Goal: Information Seeking & Learning: Find contact information

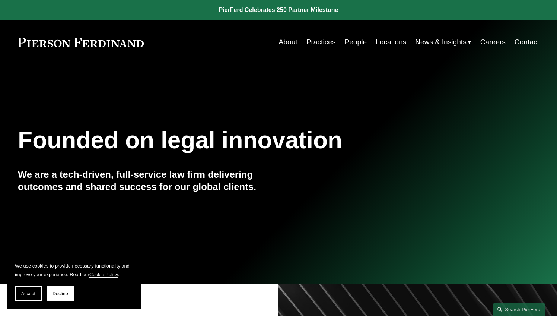
click at [352, 43] on link "People" at bounding box center [356, 42] width 22 height 14
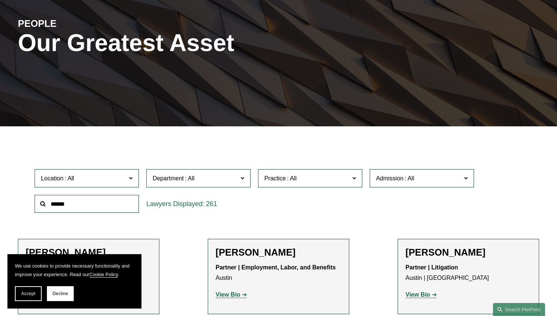
scroll to position [206, 0]
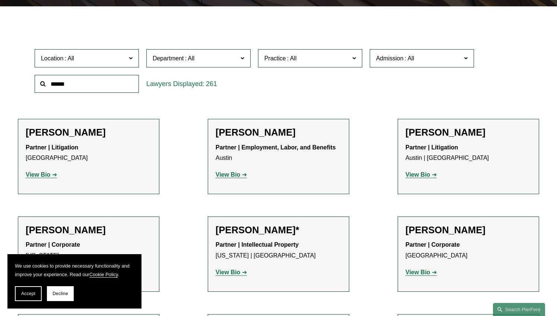
click at [404, 56] on span at bounding box center [410, 58] width 12 height 6
click at [0, 0] on link "Pennsylvania" at bounding box center [0, 0] width 0 height 0
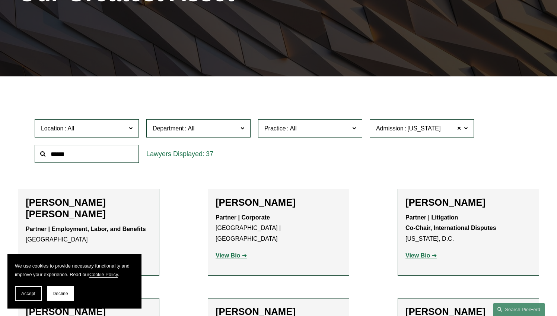
scroll to position [178, 0]
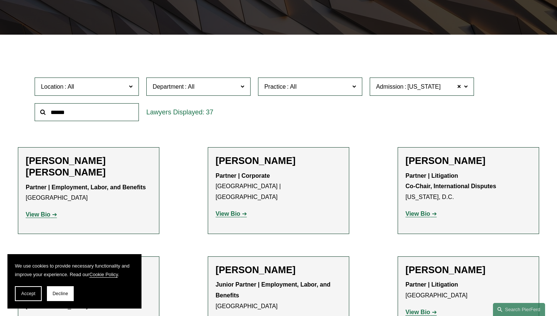
click at [103, 113] on input "text" at bounding box center [87, 112] width 104 height 18
type input "*"
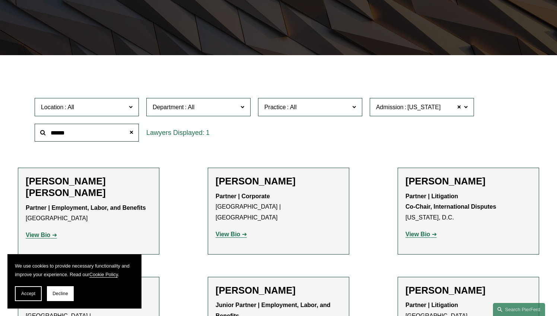
type input "******"
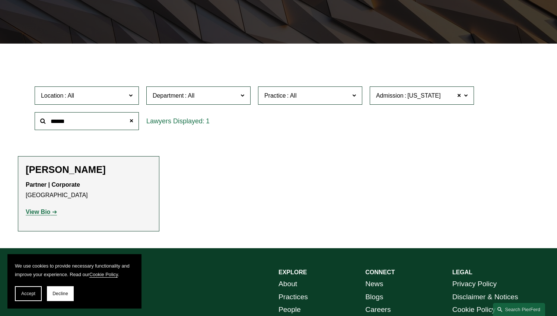
scroll to position [189, 0]
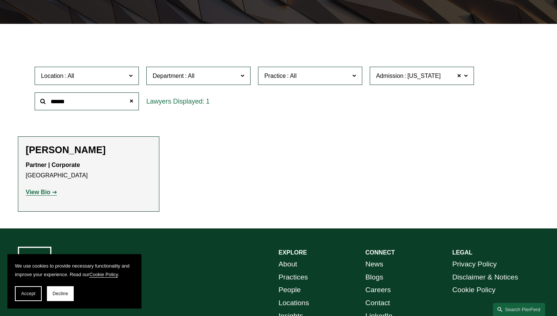
click at [48, 194] on strong "View Bio" at bounding box center [38, 192] width 25 height 6
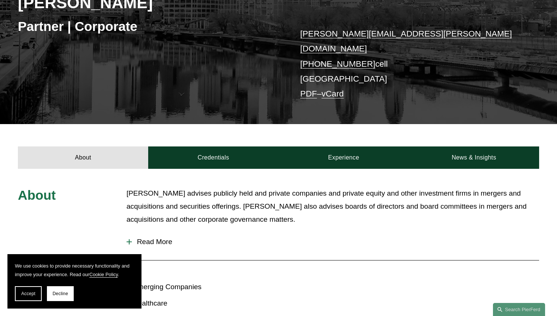
scroll to position [139, 0]
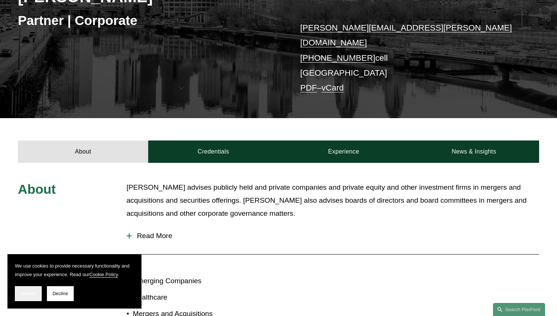
click at [24, 290] on button "Accept" at bounding box center [28, 293] width 27 height 15
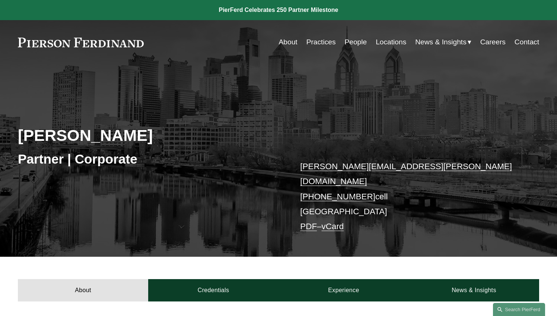
scroll to position [0, 0]
click at [101, 44] on link at bounding box center [81, 43] width 126 height 10
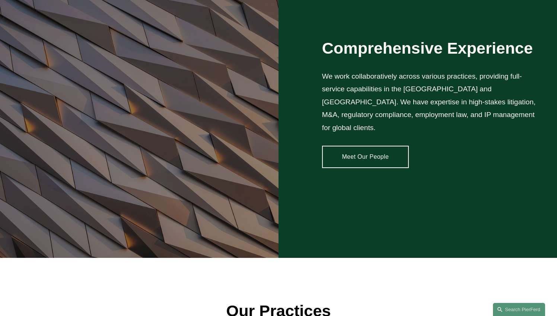
scroll to position [627, 0]
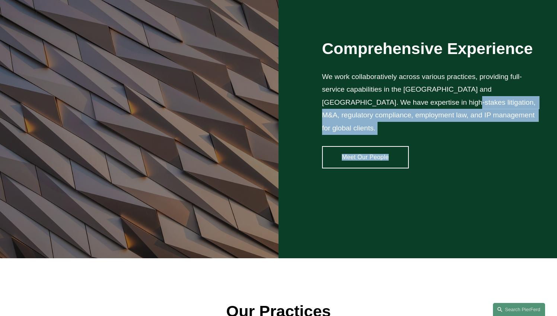
drag, startPoint x: 291, startPoint y: 86, endPoint x: 412, endPoint y: 103, distance: 122.0
click at [412, 103] on div "Comprehensive Experience We work collaboratively across various practices, prov…" at bounding box center [278, 103] width 557 height 309
click at [412, 103] on p "We work collaboratively across various practices, providing full-service capabi…" at bounding box center [430, 102] width 217 height 64
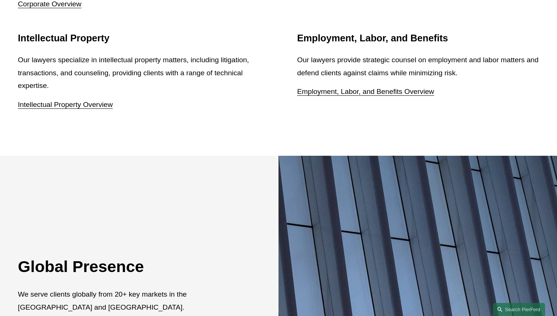
scroll to position [868, 0]
